Goal: Information Seeking & Learning: Learn about a topic

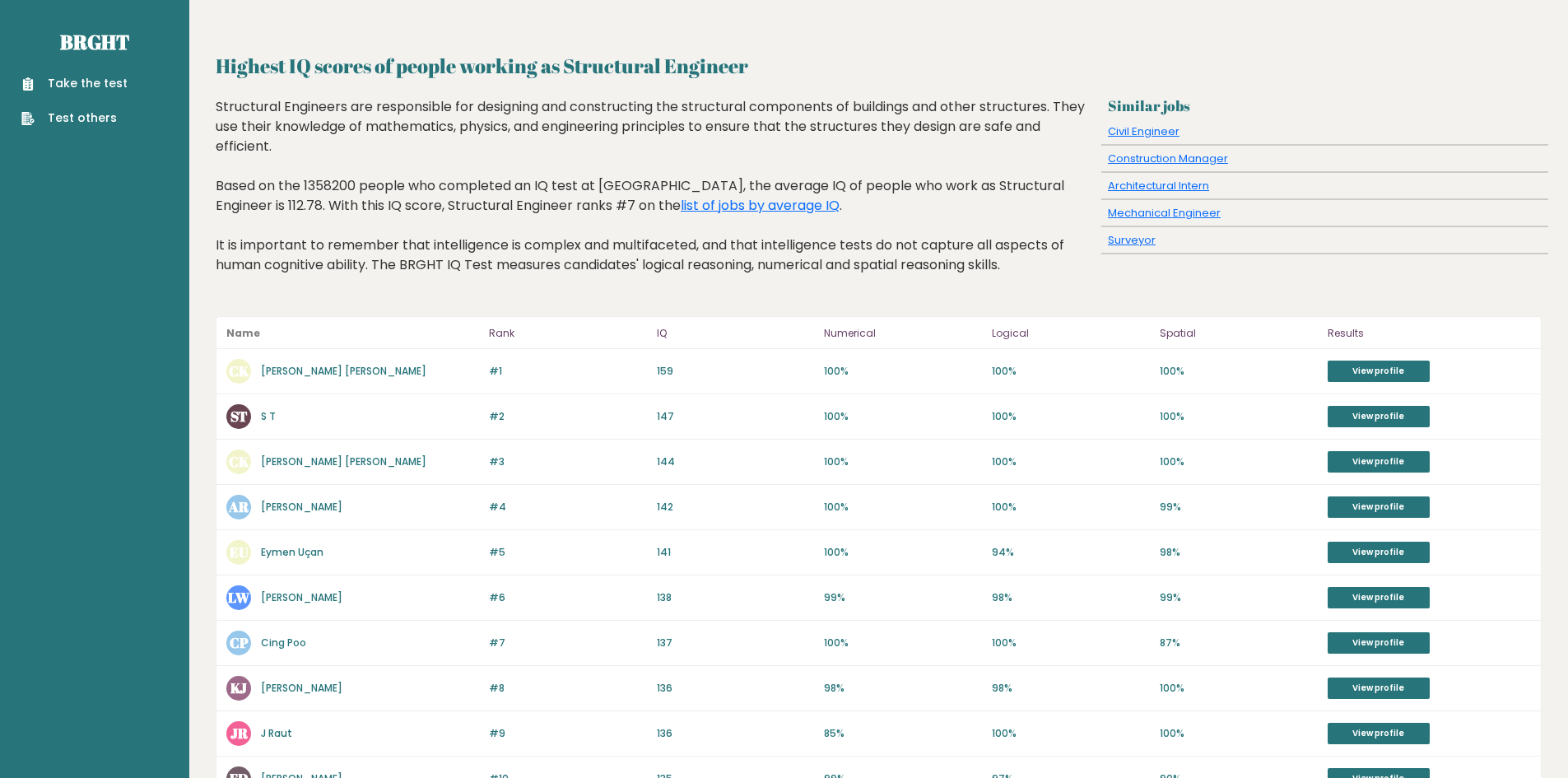
drag, startPoint x: 296, startPoint y: 369, endPoint x: 428, endPoint y: 335, distance: 136.3
click at [428, 335] on p "Name" at bounding box center [353, 333] width 252 height 20
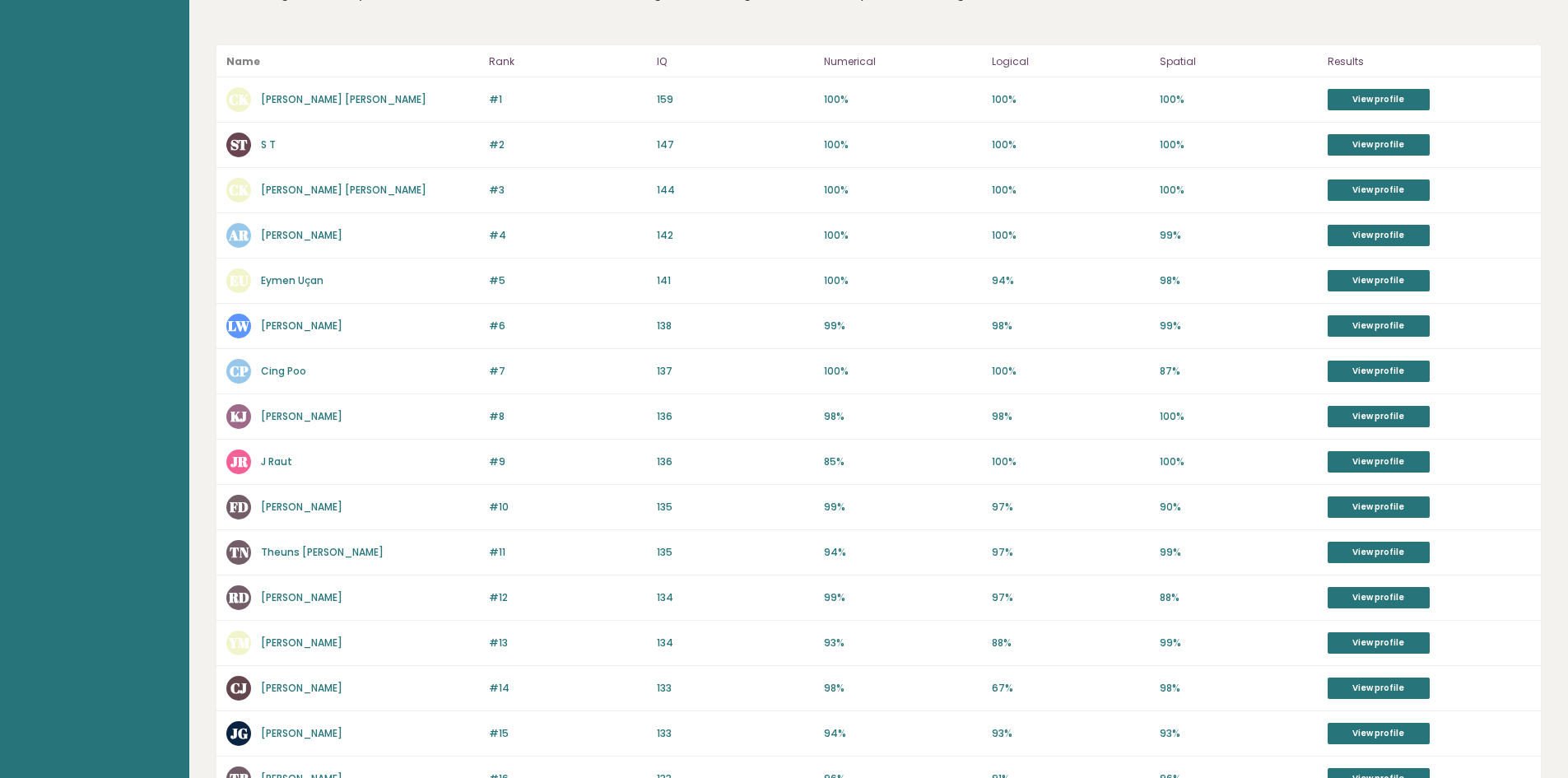
scroll to position [170, 0]
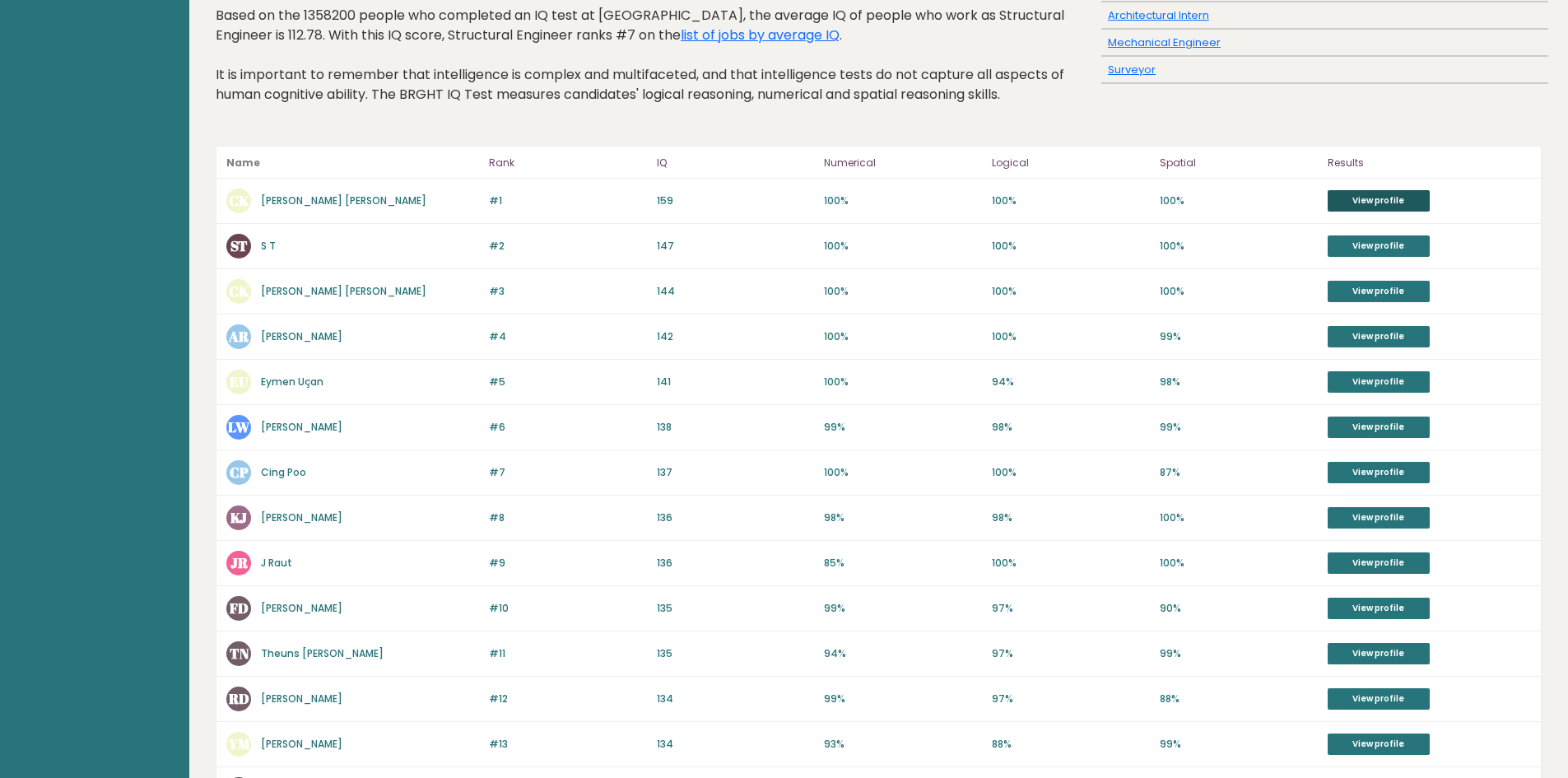
click at [1364, 201] on link "View profile" at bounding box center [1379, 201] width 102 height 22
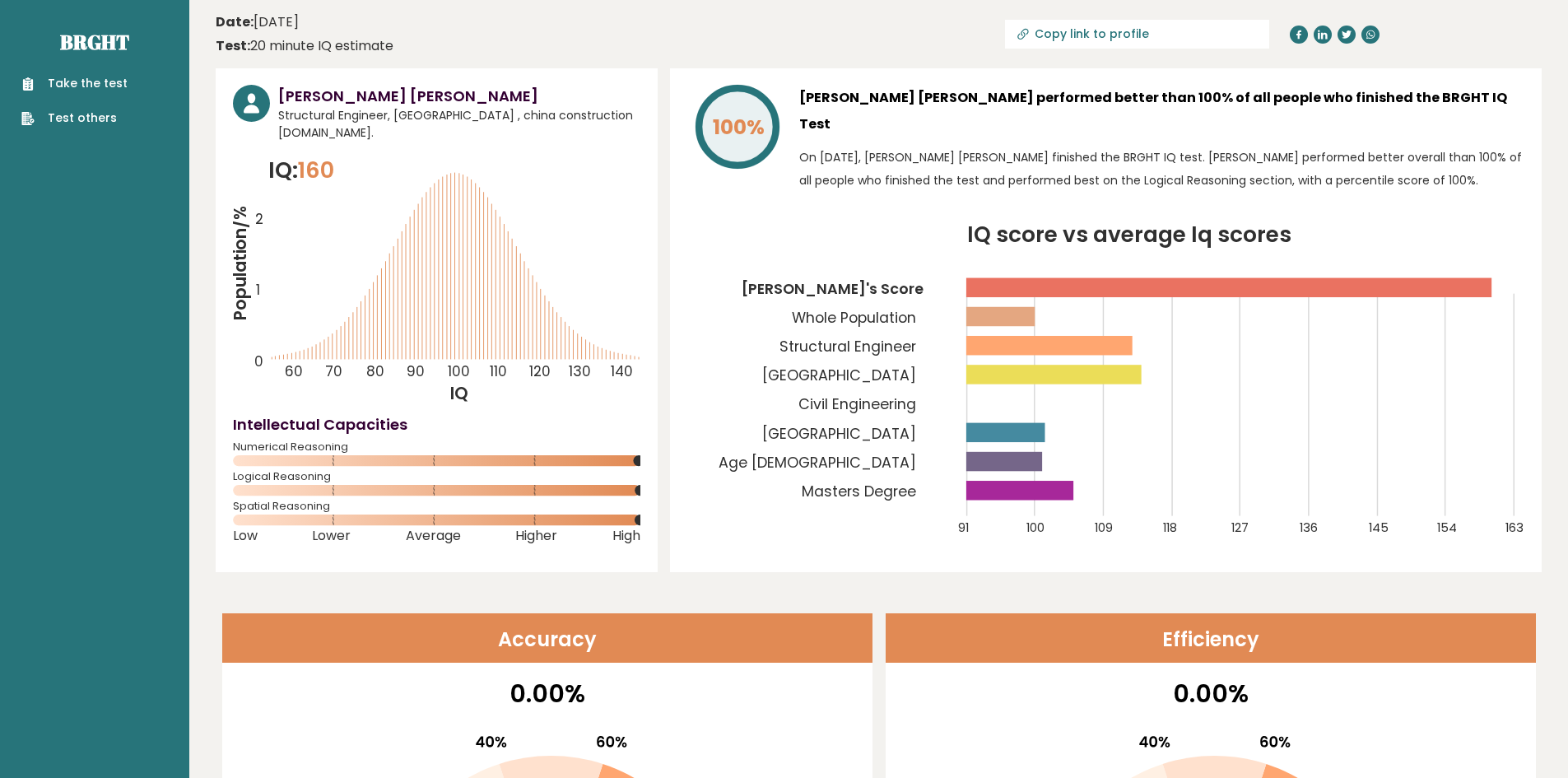
click at [1080, 335] on rect at bounding box center [1049, 345] width 166 height 19
click at [1018, 278] on rect at bounding box center [1228, 287] width 525 height 19
click at [1001, 304] on icon "IQ score vs average Iq scores 91 100 109 118 127 136 145 154 163 Chen Kiat's Sc…" at bounding box center [1106, 390] width 837 height 330
click at [1006, 335] on rect at bounding box center [1049, 345] width 166 height 19
click at [1007, 374] on icon "IQ score vs average Iq scores 91 100 109 118 127 136 145 154 163 Chen Kiat's Sc…" at bounding box center [1106, 390] width 837 height 330
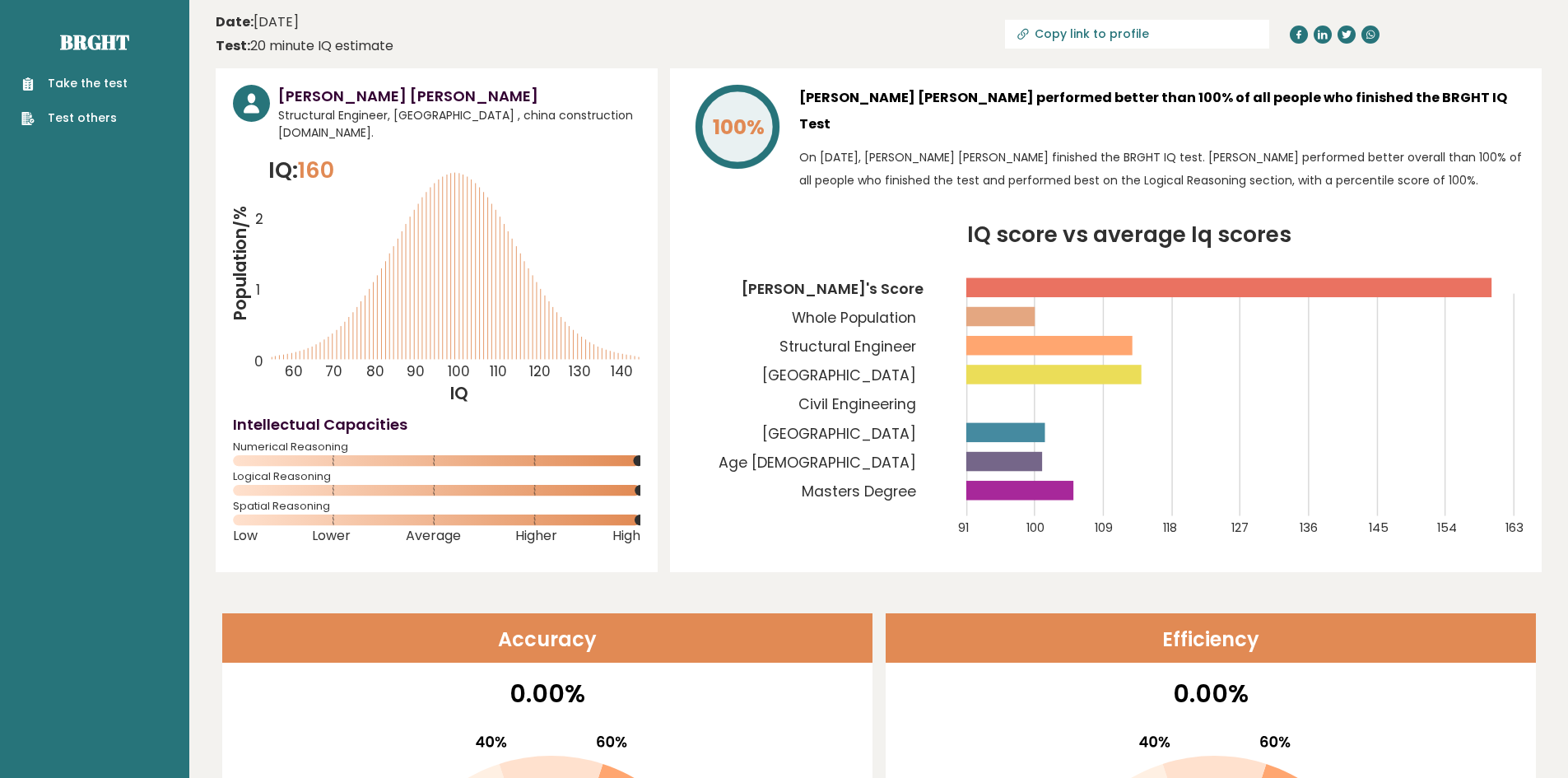
click at [1002, 418] on icon "IQ score vs average Iq scores 91 100 109 118 127 136 145 154 163 Chen Kiat's Sc…" at bounding box center [1106, 390] width 837 height 330
